Goal: Navigation & Orientation: Find specific page/section

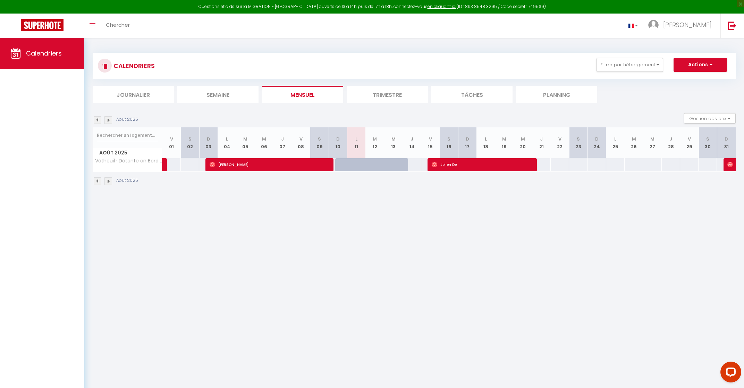
click at [108, 183] on img at bounding box center [108, 181] width 8 height 8
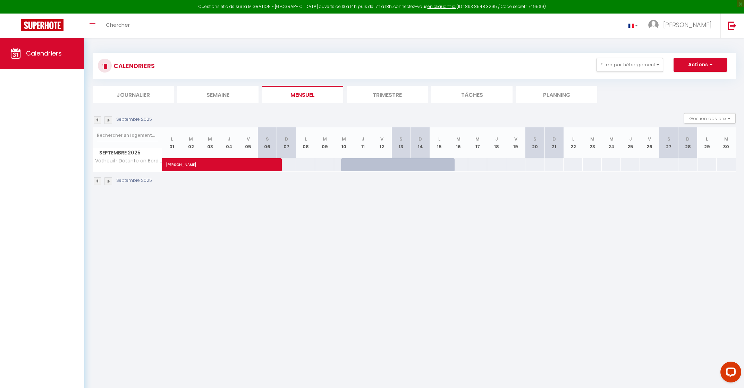
click at [96, 180] on img at bounding box center [98, 181] width 8 height 8
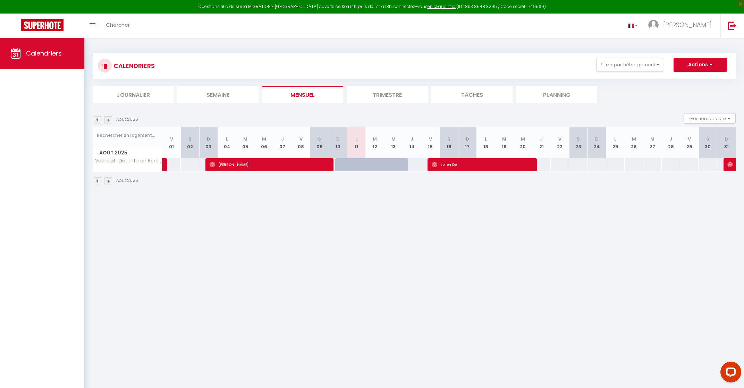
click at [108, 183] on img at bounding box center [108, 181] width 8 height 8
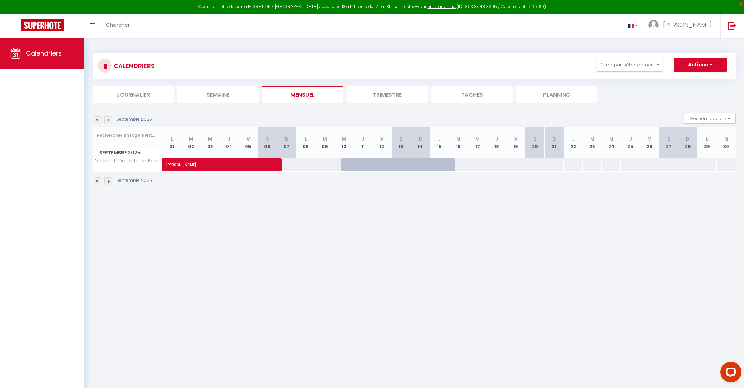
click at [237, 168] on span at bounding box center [221, 164] width 96 height 13
select select "OK"
select select "0"
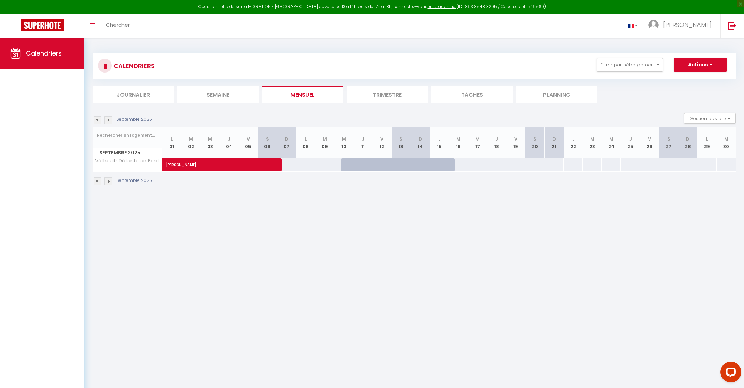
select select "1"
select select
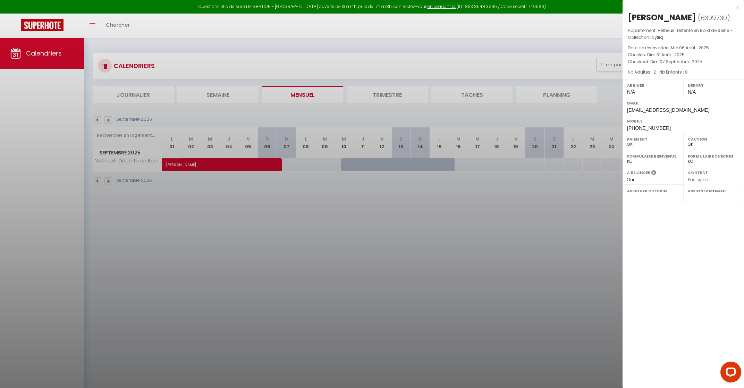
select select "29881"
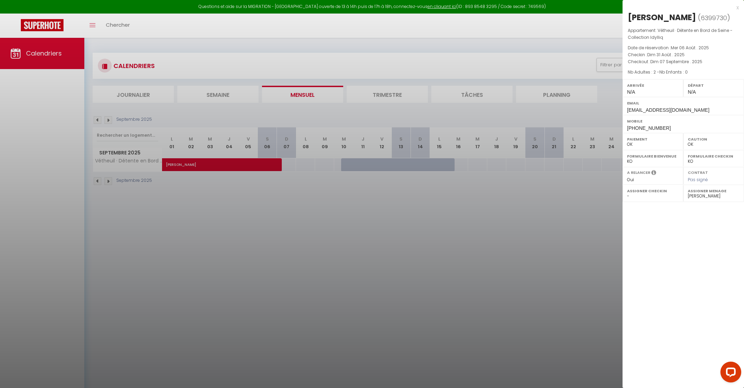
click at [498, 248] on div at bounding box center [372, 194] width 744 height 388
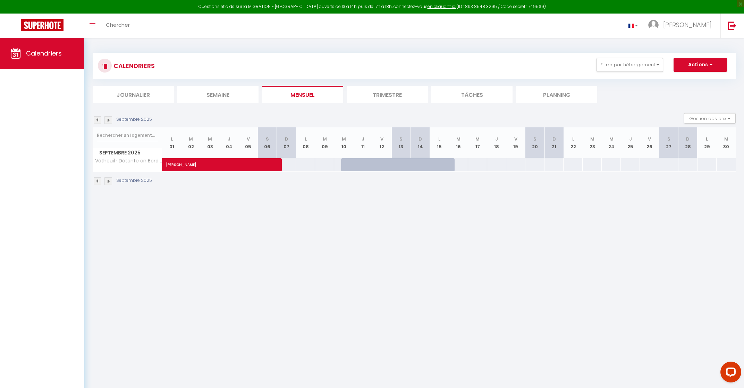
click at [94, 180] on img at bounding box center [98, 181] width 8 height 8
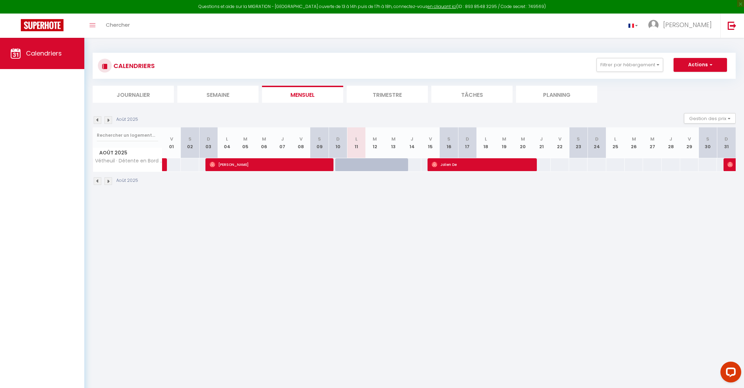
click at [109, 182] on img at bounding box center [108, 181] width 8 height 8
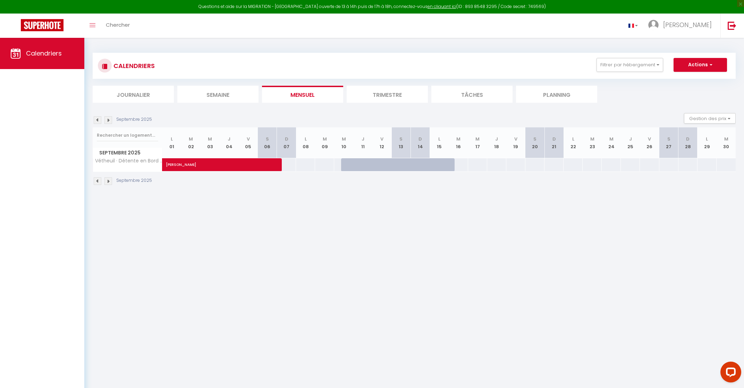
click at [109, 182] on img at bounding box center [108, 181] width 8 height 8
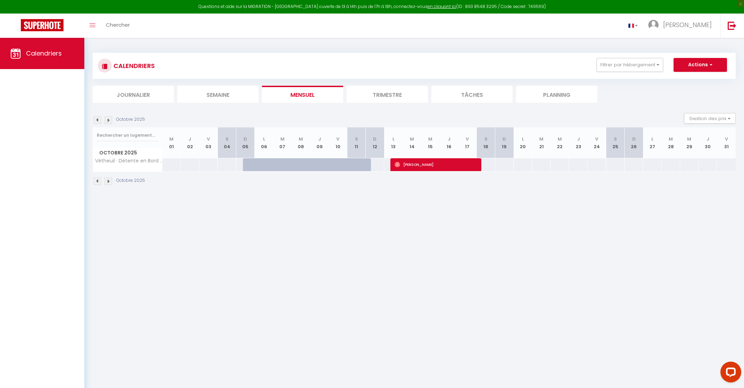
click at [96, 183] on img at bounding box center [98, 181] width 8 height 8
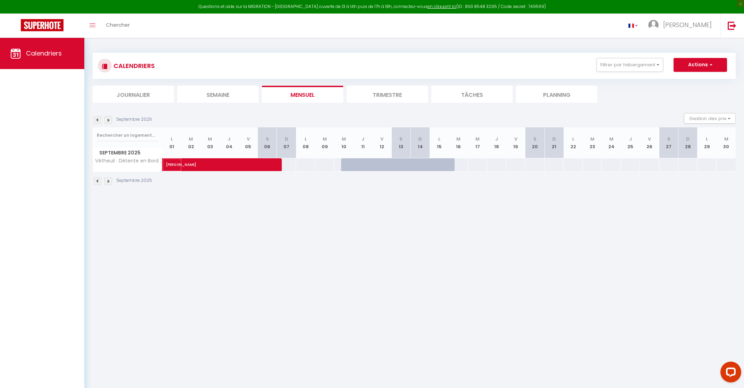
click at [253, 162] on span "[PERSON_NAME]" at bounding box center [214, 160] width 96 height 13
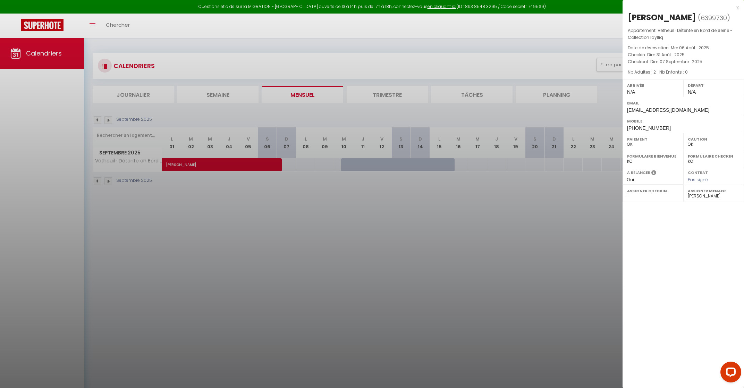
click at [426, 323] on div at bounding box center [372, 194] width 744 height 388
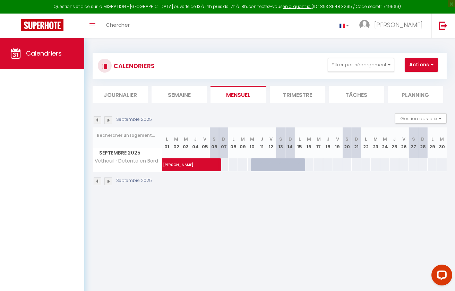
click at [227, 208] on body "Questions et aide sur la MIGRATION - [GEOGRAPHIC_DATA] ouverte de 13 à 14h puis…" at bounding box center [227, 183] width 455 height 291
click at [270, 165] on div at bounding box center [270, 164] width 9 height 13
drag, startPoint x: 253, startPoint y: 149, endPoint x: 307, endPoint y: 164, distance: 56.5
click at [307, 164] on div "Septembre 2025 L 01 M 02 M 03 J 04 V 05 S 06 D 07 L 08 M 09 M 10 J 11 V 12 S 13…" at bounding box center [270, 149] width 354 height 44
click at [307, 164] on div "108" at bounding box center [309, 164] width 10 height 13
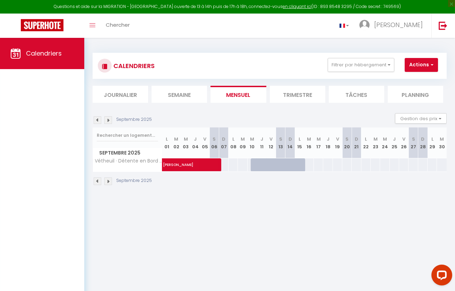
click at [223, 202] on body "Questions et aide sur la MIGRATION - [GEOGRAPHIC_DATA] ouverte de 13 à 14h puis…" at bounding box center [227, 183] width 455 height 291
click at [95, 178] on img at bounding box center [98, 181] width 8 height 8
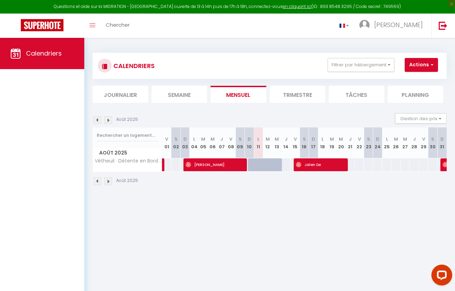
click at [283, 169] on div "150" at bounding box center [285, 164] width 9 height 13
click at [277, 169] on div at bounding box center [279, 168] width 9 height 13
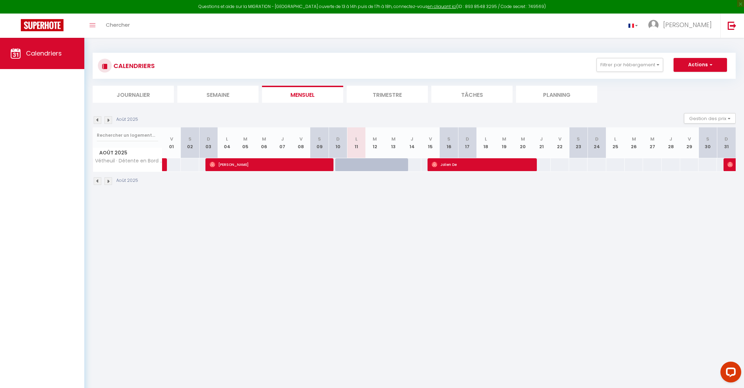
click at [106, 185] on img at bounding box center [108, 181] width 8 height 8
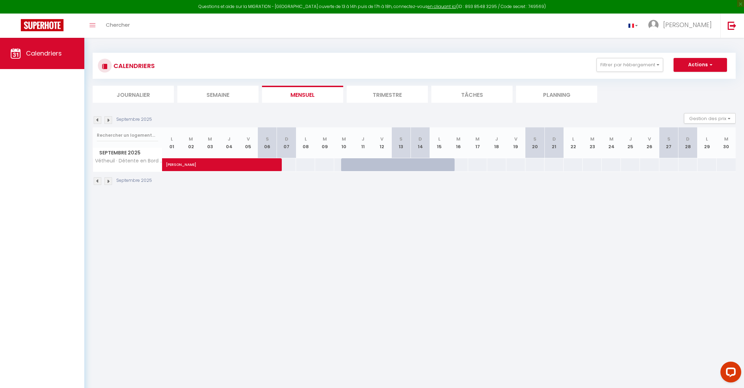
click at [106, 185] on img at bounding box center [108, 181] width 8 height 8
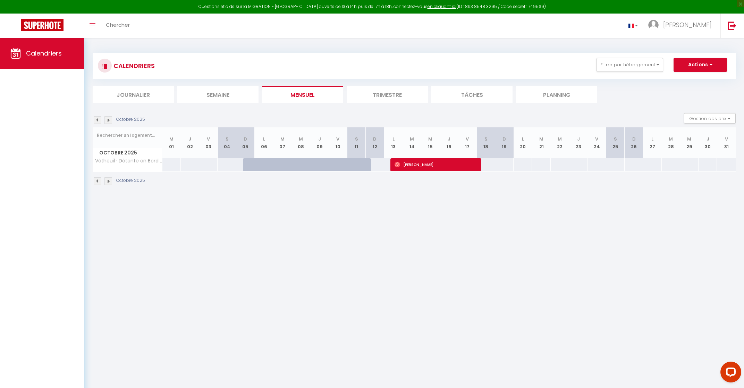
click at [106, 185] on img at bounding box center [108, 181] width 8 height 8
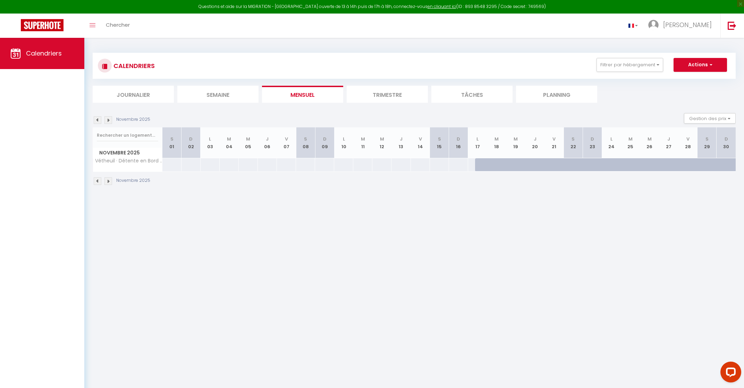
click at [89, 181] on div "CALENDRIERS Filtrer par hébergement Tous Vétheuil · Détente en Bord de Seine - …" at bounding box center [413, 119] width 659 height 163
click at [95, 182] on img at bounding box center [98, 181] width 8 height 8
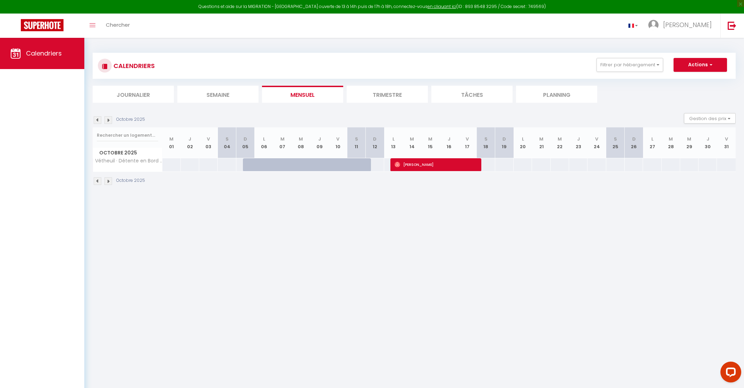
click at [95, 182] on img at bounding box center [98, 181] width 8 height 8
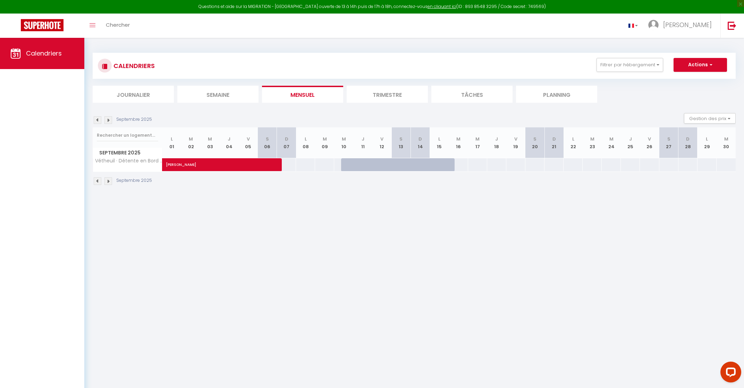
click at [107, 182] on img at bounding box center [108, 181] width 8 height 8
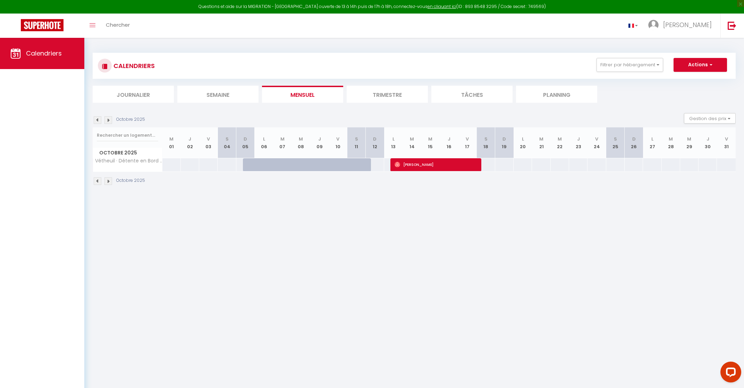
click at [107, 182] on img at bounding box center [108, 181] width 8 height 8
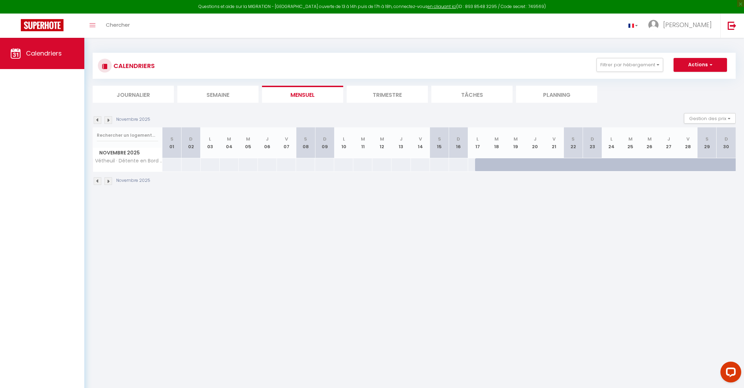
click at [107, 182] on img at bounding box center [108, 181] width 8 height 8
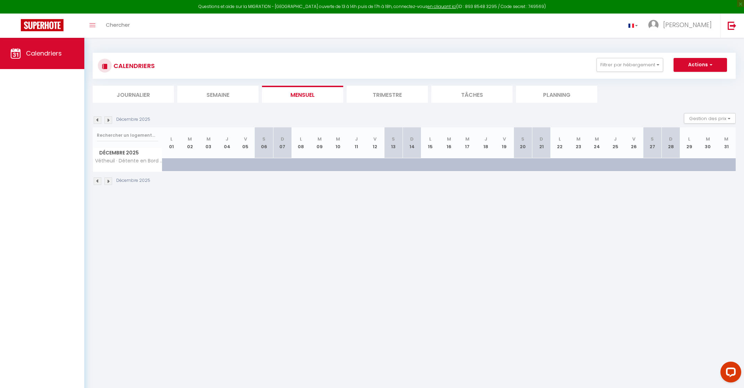
click at [99, 182] on img at bounding box center [98, 181] width 8 height 8
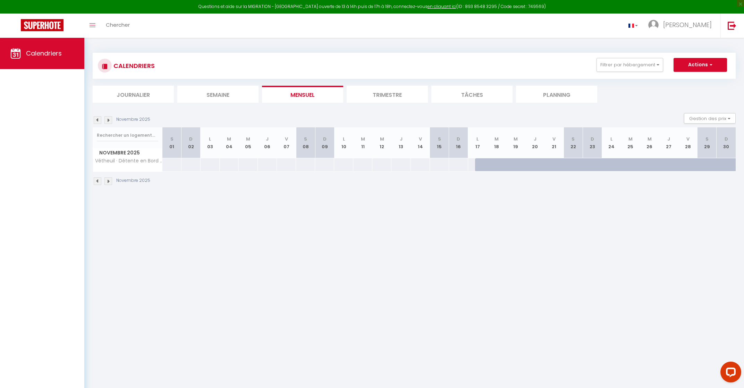
click at [99, 182] on img at bounding box center [98, 181] width 8 height 8
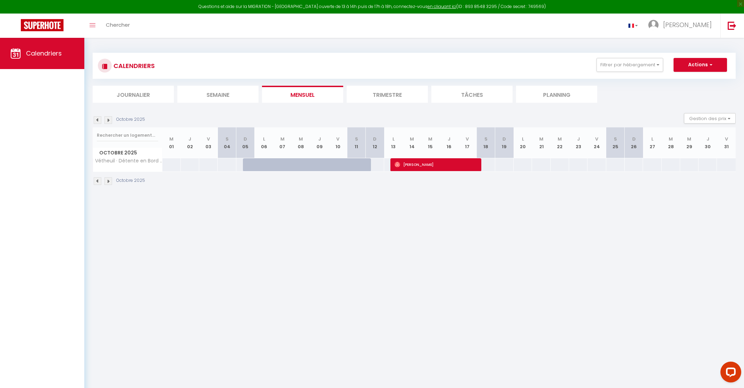
click at [99, 182] on img at bounding box center [98, 181] width 8 height 8
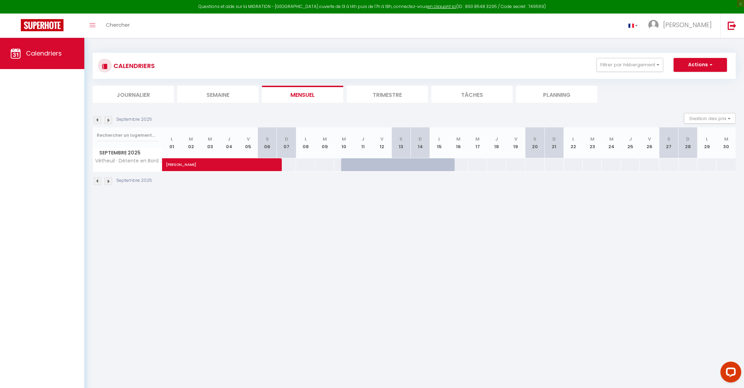
click at [99, 182] on img at bounding box center [98, 181] width 8 height 8
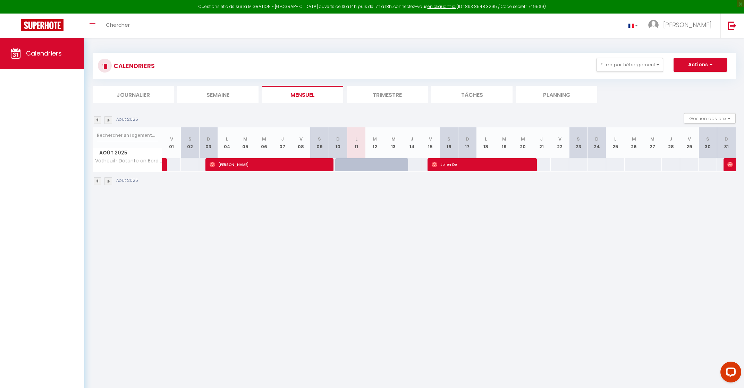
click at [359, 203] on body "Questions et aide sur la MIGRATION - [GEOGRAPHIC_DATA] ouverte de 13 à 14h puis…" at bounding box center [372, 232] width 744 height 388
click at [474, 332] on body "Questions et aide sur la MIGRATION - [GEOGRAPHIC_DATA] ouverte de 13 à 14h puis…" at bounding box center [372, 232] width 744 height 388
